Goal: Find specific page/section: Find specific page/section

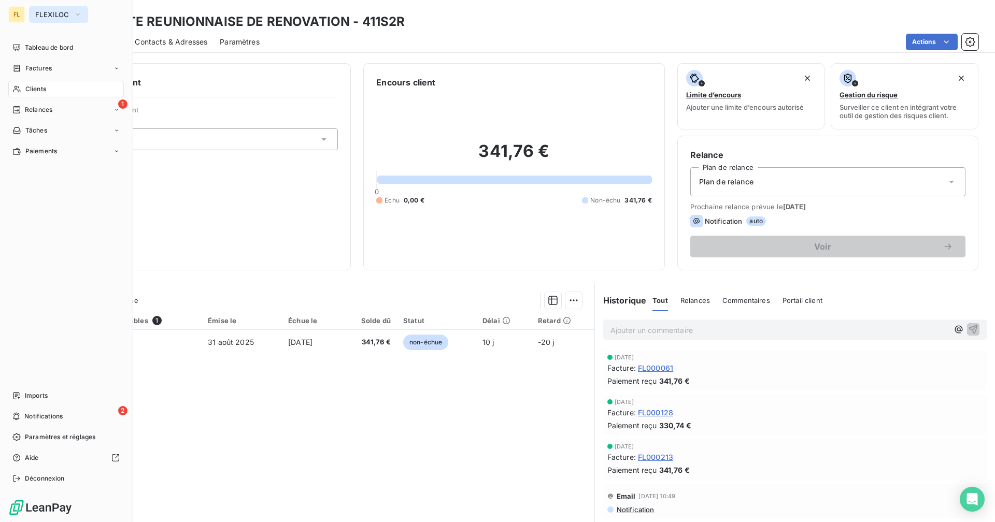
click at [40, 13] on span "FLEXILOC" at bounding box center [52, 14] width 34 height 8
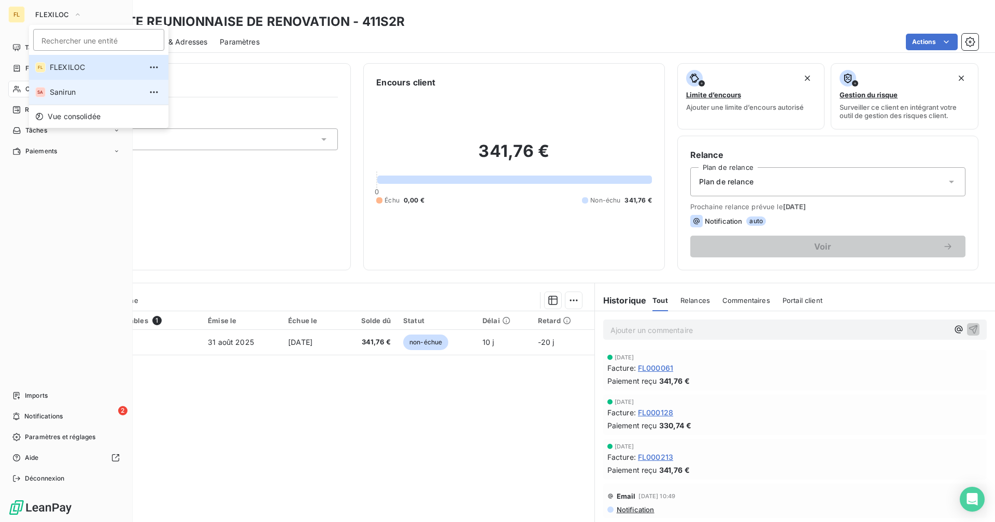
click at [64, 95] on span "Sanirun" at bounding box center [96, 92] width 92 height 10
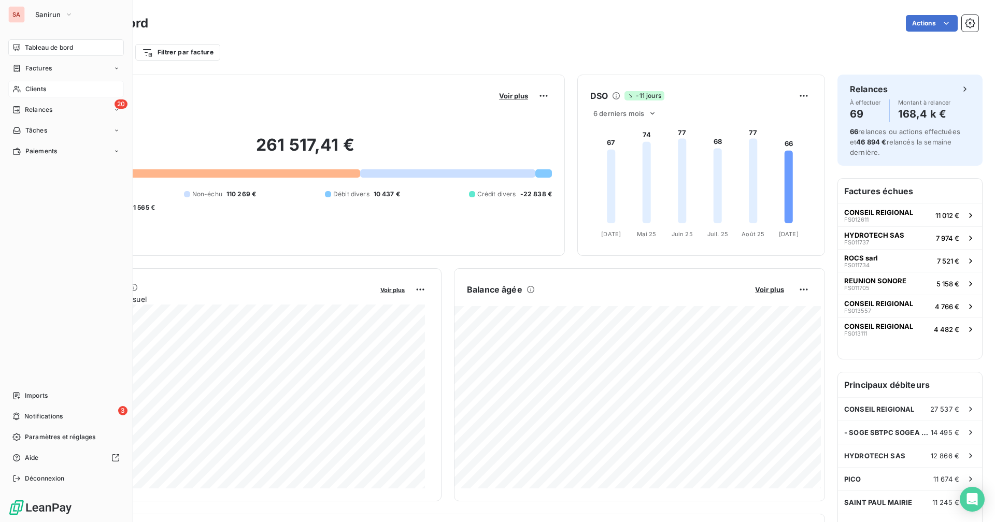
click at [56, 90] on div "Clients" at bounding box center [66, 89] width 116 height 17
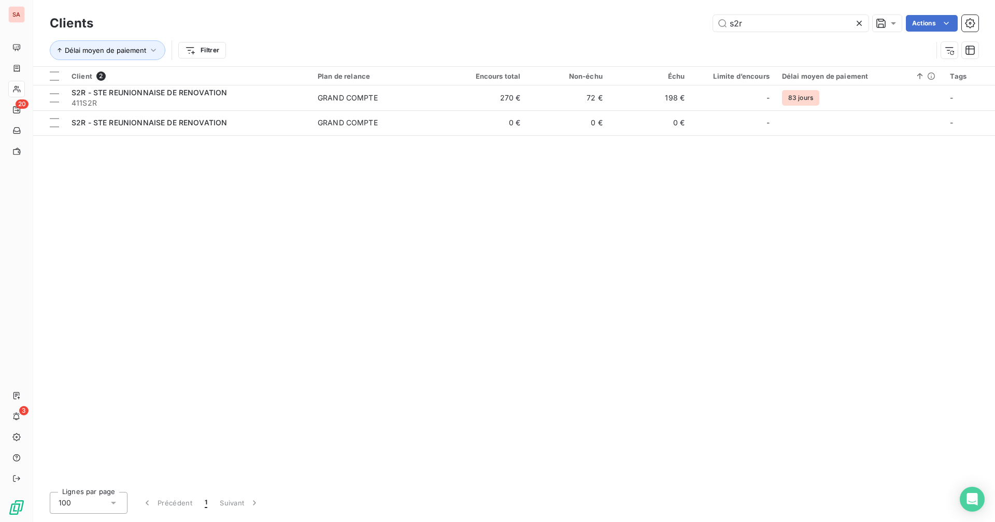
drag, startPoint x: 761, startPoint y: 22, endPoint x: 684, endPoint y: 23, distance: 76.7
click at [684, 23] on div "s2r Actions" at bounding box center [542, 23] width 873 height 17
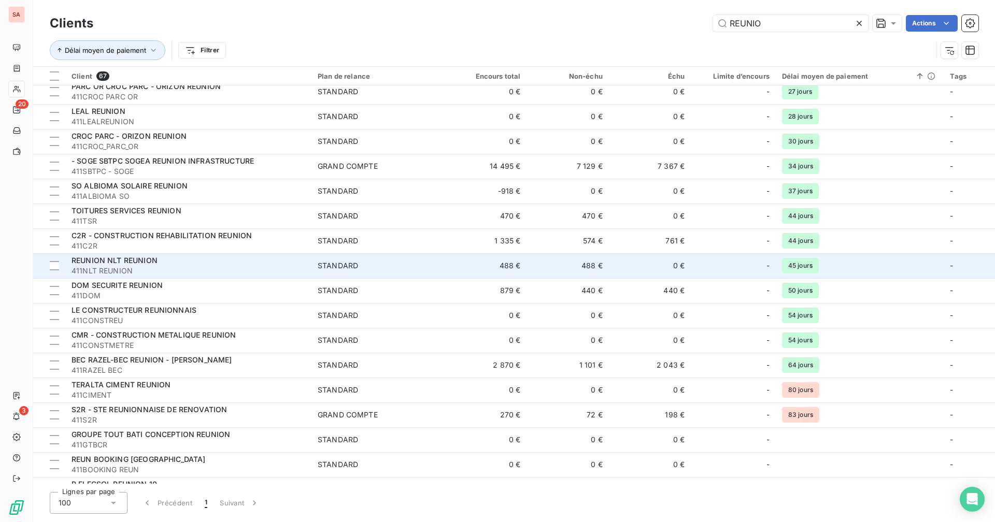
scroll to position [207, 0]
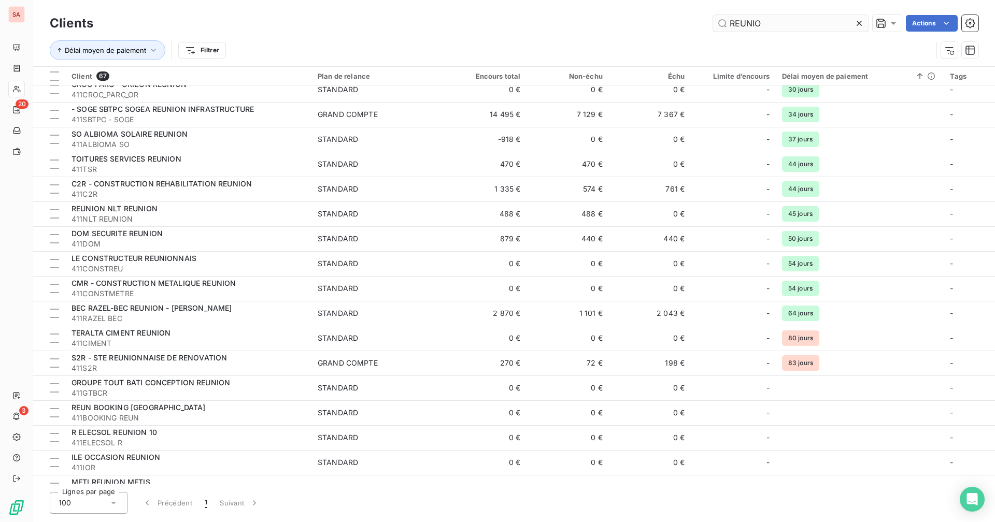
click at [763, 19] on input "REUNIO" at bounding box center [790, 23] width 155 height 17
drag, startPoint x: 713, startPoint y: 26, endPoint x: 676, endPoint y: 26, distance: 36.8
click at [676, 26] on div "REUNIO Actions" at bounding box center [542, 23] width 873 height 17
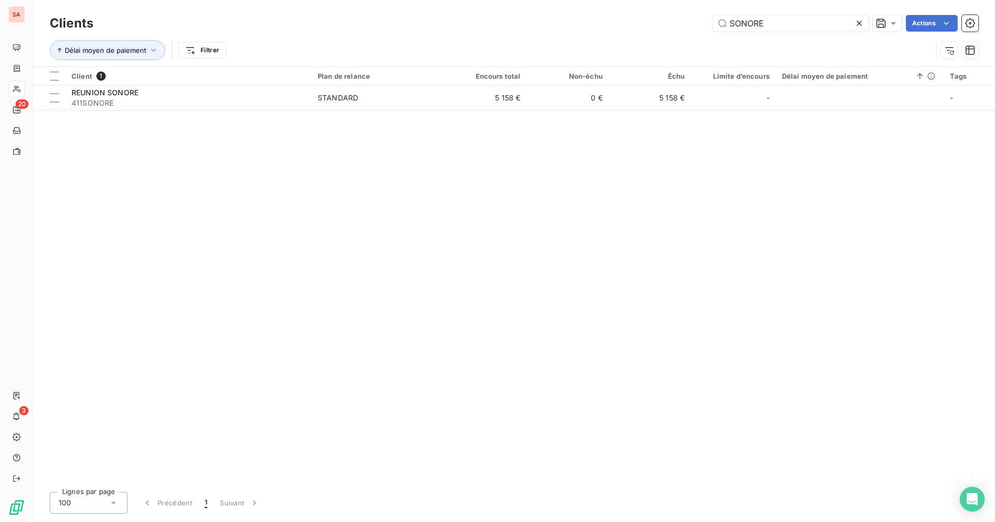
scroll to position [0, 0]
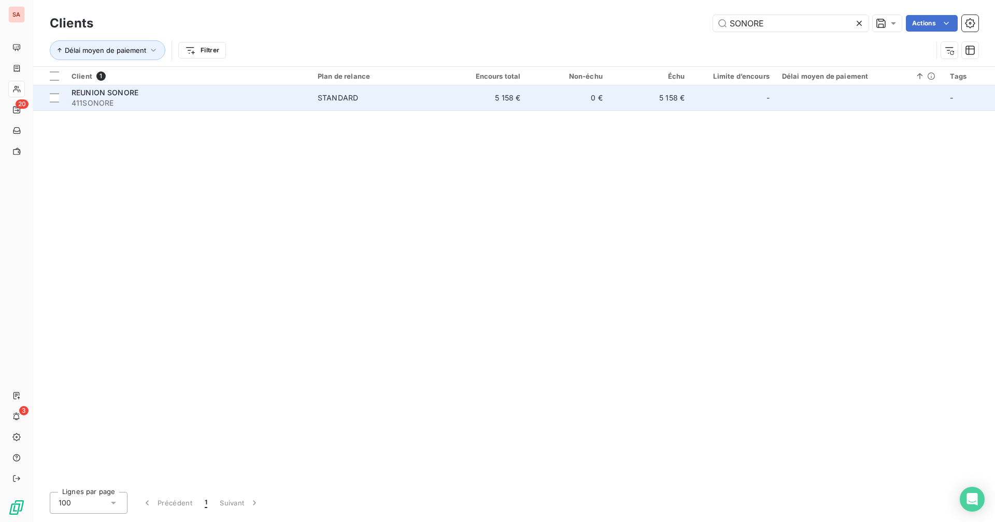
type input "SONORE"
click at [544, 100] on td "0 €" at bounding box center [568, 98] width 82 height 25
